Goal: Check status

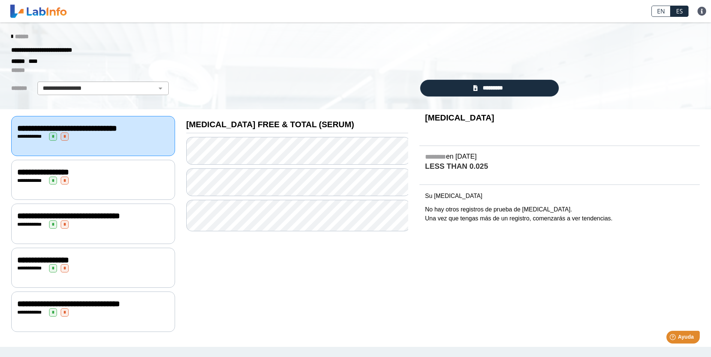
click at [121, 142] on div "**********" at bounding box center [93, 136] width 164 height 40
click at [90, 126] on span "**********" at bounding box center [67, 128] width 100 height 8
click at [26, 137] on span "**********" at bounding box center [31, 136] width 21 height 5
click at [490, 90] on span "*********" at bounding box center [492, 88] width 26 height 9
